Goal: Task Accomplishment & Management: Use online tool/utility

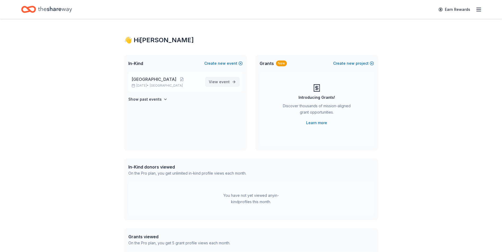
click at [221, 83] on span "event" at bounding box center [224, 82] width 11 height 4
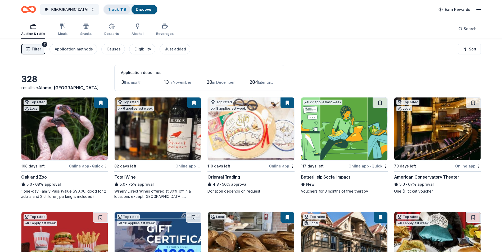
drag, startPoint x: 107, startPoint y: 11, endPoint x: 116, endPoint y: 13, distance: 9.4
click at [108, 11] on link "Track · 119" at bounding box center [117, 9] width 18 height 4
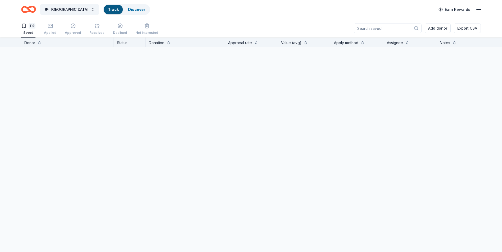
scroll to position [0, 0]
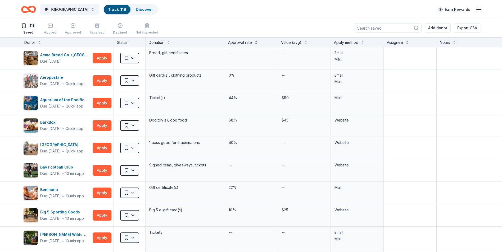
click at [40, 42] on button at bounding box center [39, 41] width 4 height 5
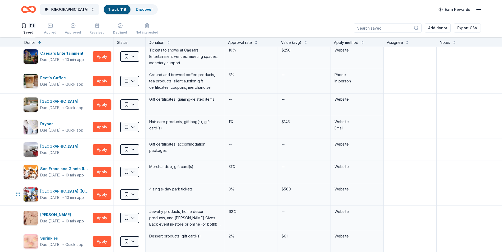
scroll to position [0, 0]
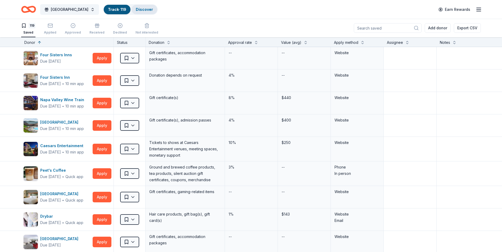
click at [136, 8] on link "Discover" at bounding box center [144, 9] width 17 height 4
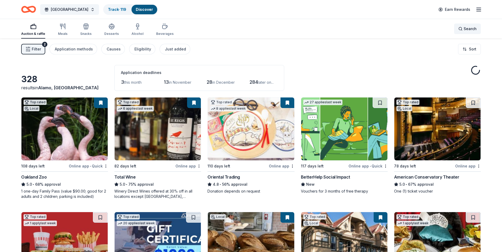
click at [470, 28] on span "Search" at bounding box center [470, 29] width 13 height 6
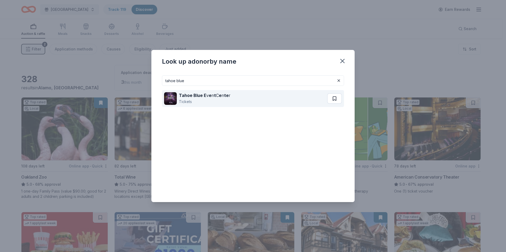
type input "tahoe blue"
click at [335, 97] on button at bounding box center [334, 98] width 15 height 11
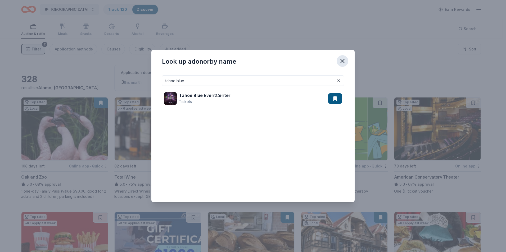
click at [343, 60] on icon "button" at bounding box center [343, 61] width 4 height 4
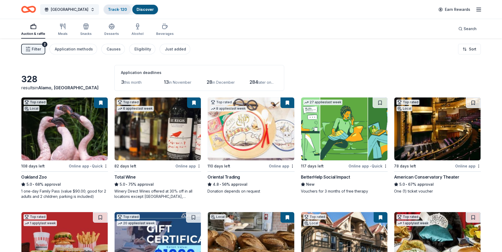
click at [111, 10] on link "Track · 120" at bounding box center [117, 9] width 19 height 4
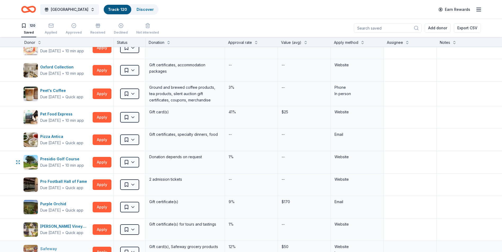
scroll to position [1508, 0]
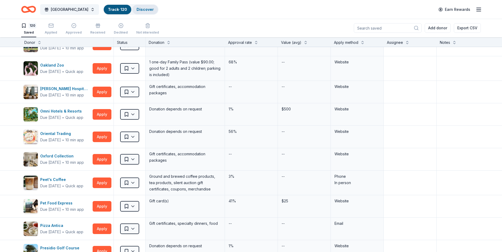
click at [137, 10] on link "Discover" at bounding box center [145, 9] width 17 height 4
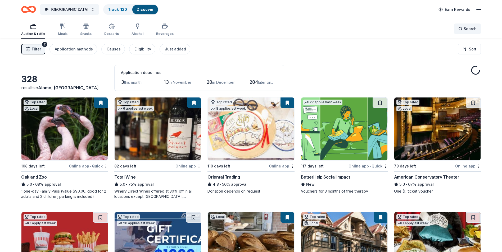
click at [465, 31] on span "Search" at bounding box center [470, 29] width 13 height 6
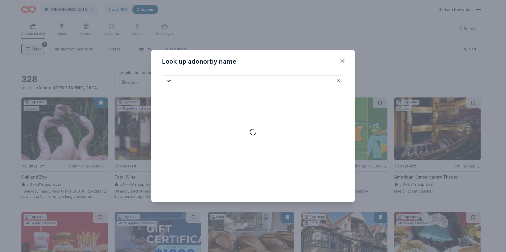
type input "e"
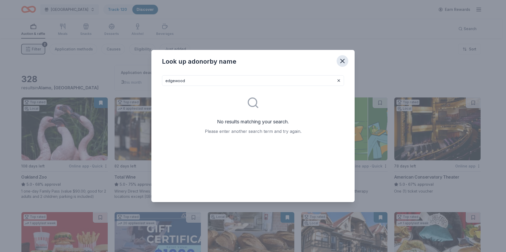
type input "edgewood"
click at [343, 60] on icon "button" at bounding box center [342, 60] width 7 height 7
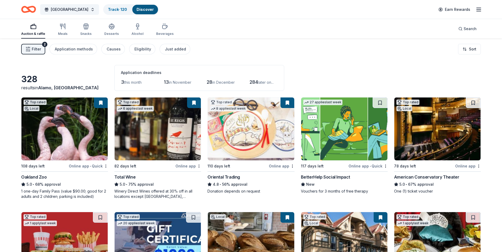
click at [137, 9] on link "Discover" at bounding box center [145, 9] width 17 height 4
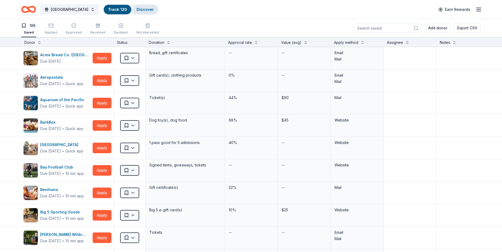
click at [137, 11] on link "Discover" at bounding box center [145, 9] width 17 height 4
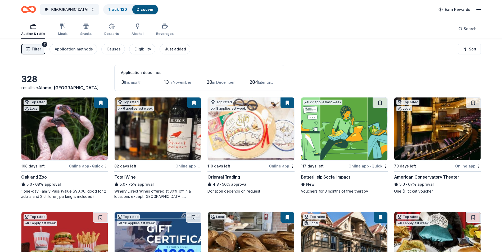
click at [171, 49] on div "Just added" at bounding box center [175, 49] width 21 height 6
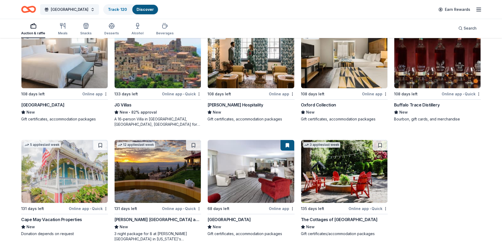
scroll to position [302, 0]
click at [377, 142] on button at bounding box center [380, 145] width 15 height 11
click at [195, 145] on button at bounding box center [193, 145] width 15 height 11
click at [99, 145] on button at bounding box center [100, 145] width 15 height 11
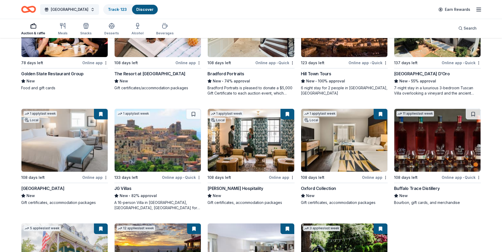
scroll to position [196, 0]
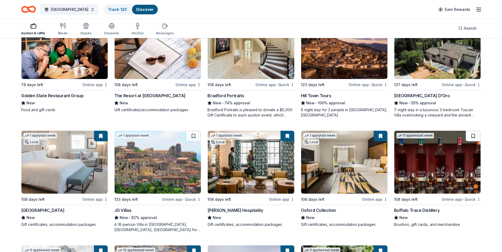
click at [472, 137] on button at bounding box center [473, 136] width 15 height 11
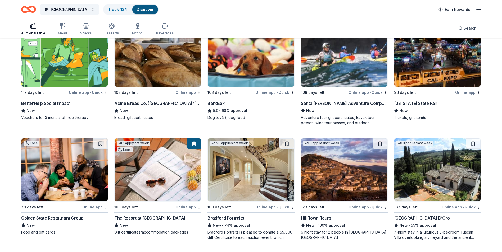
scroll to position [64, 0]
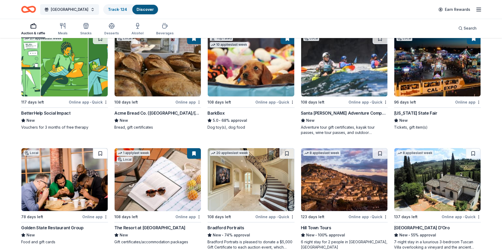
click at [96, 154] on button at bounding box center [100, 153] width 15 height 11
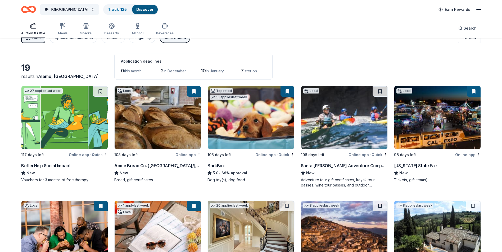
scroll to position [11, 0]
click at [473, 90] on button at bounding box center [474, 92] width 14 height 11
